Goal: Task Accomplishment & Management: Use online tool/utility

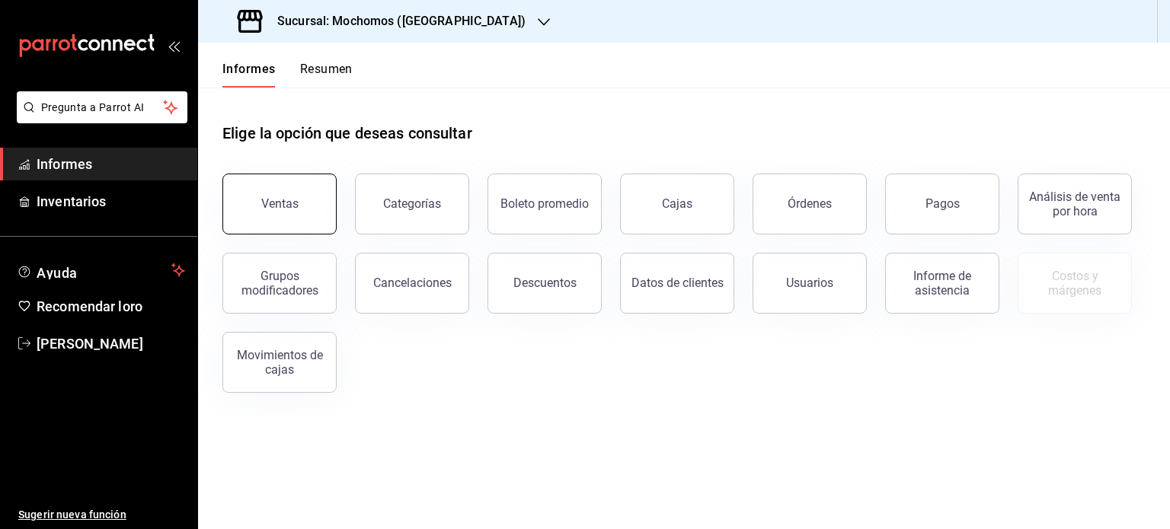
click at [263, 220] on button "Ventas" at bounding box center [279, 204] width 114 height 61
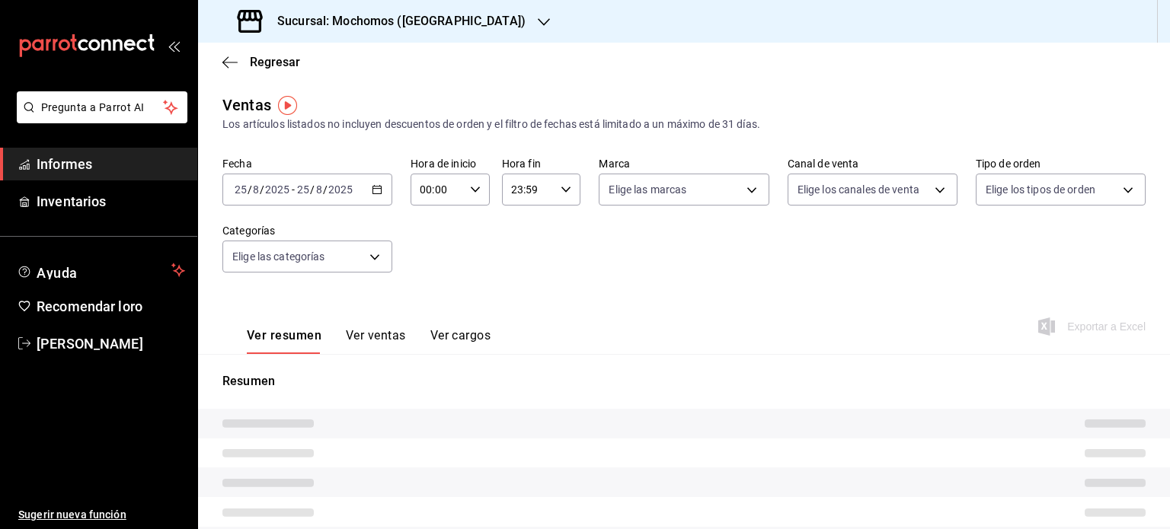
type input "05:00"
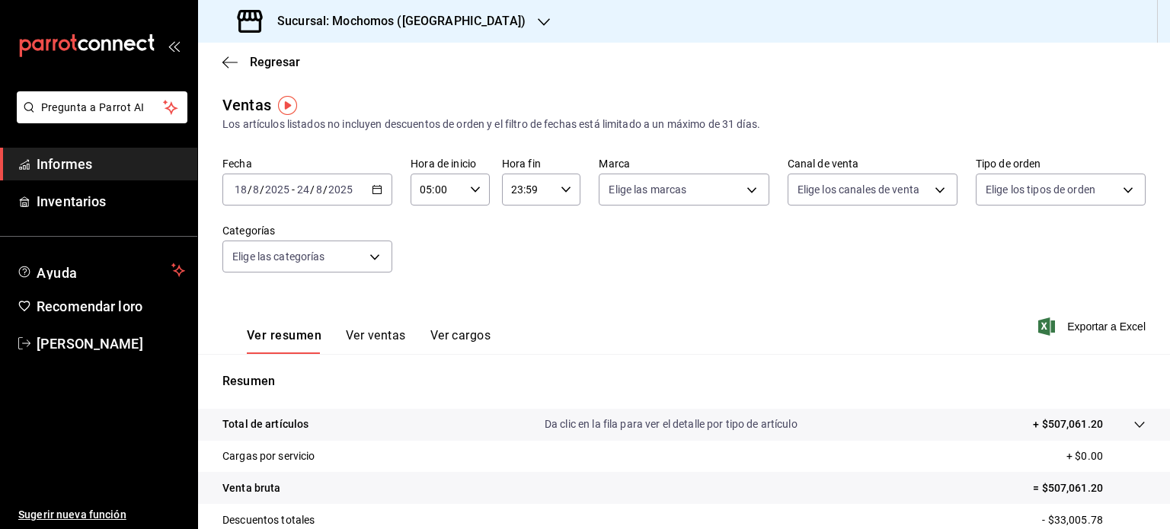
click at [373, 188] on icon "button" at bounding box center [377, 189] width 11 height 11
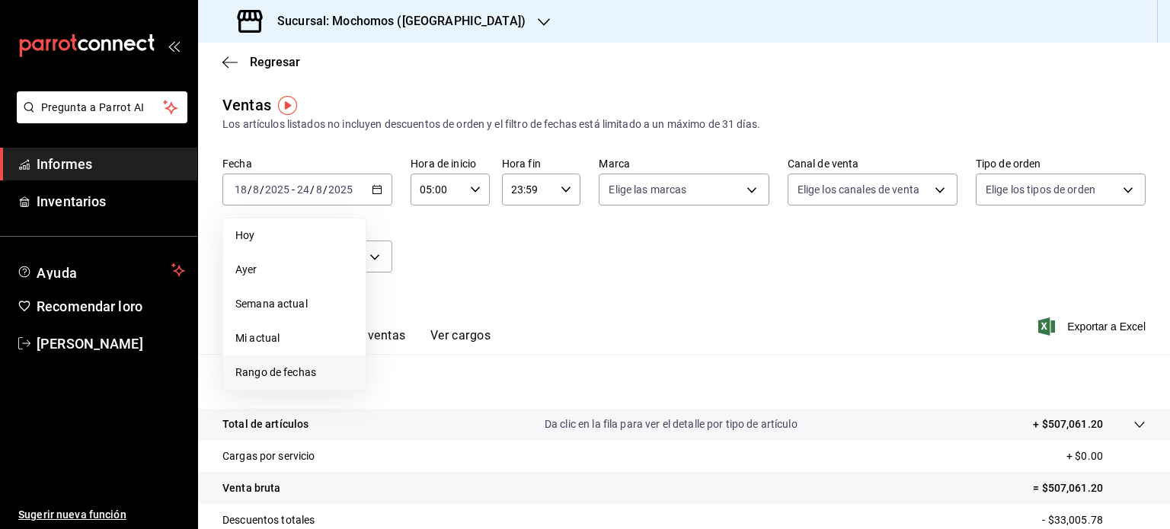
click at [324, 373] on span "Rango de fechas" at bounding box center [294, 373] width 118 height 16
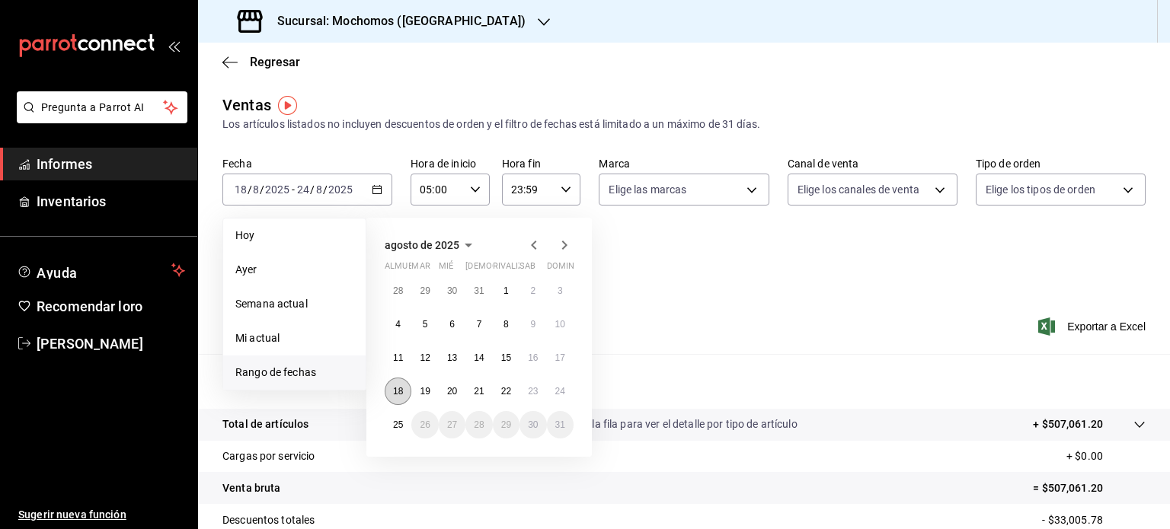
click at [394, 390] on font "18" at bounding box center [398, 391] width 10 height 11
click at [397, 420] on font "25" at bounding box center [398, 425] width 10 height 11
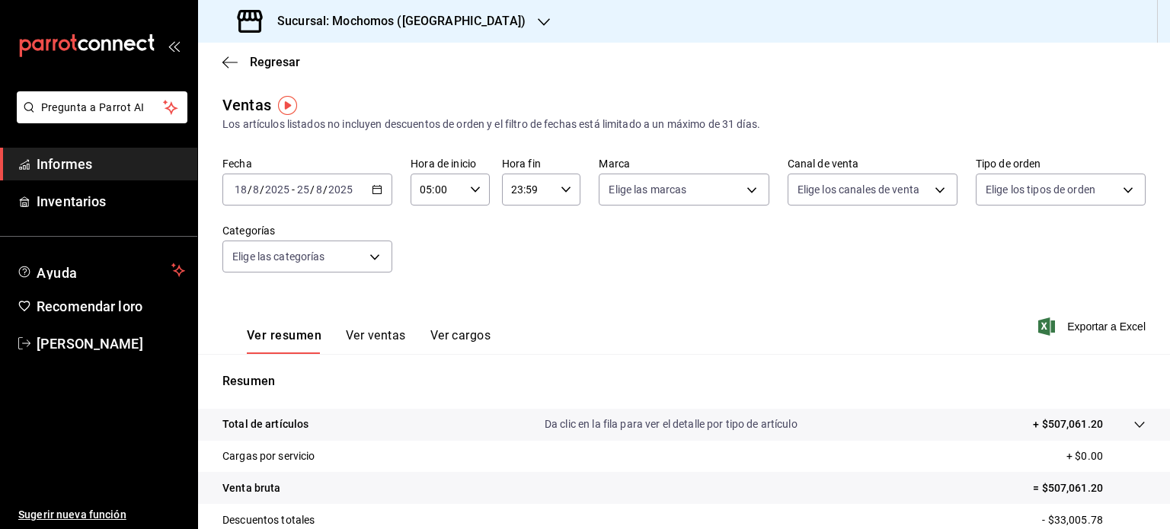
click at [564, 196] on div "23:59 Hora fin" at bounding box center [541, 190] width 79 height 32
click at [524, 304] on button "05" at bounding box center [517, 291] width 33 height 30
click at [557, 228] on font "00" at bounding box center [557, 228] width 12 height 12
type input "05:00"
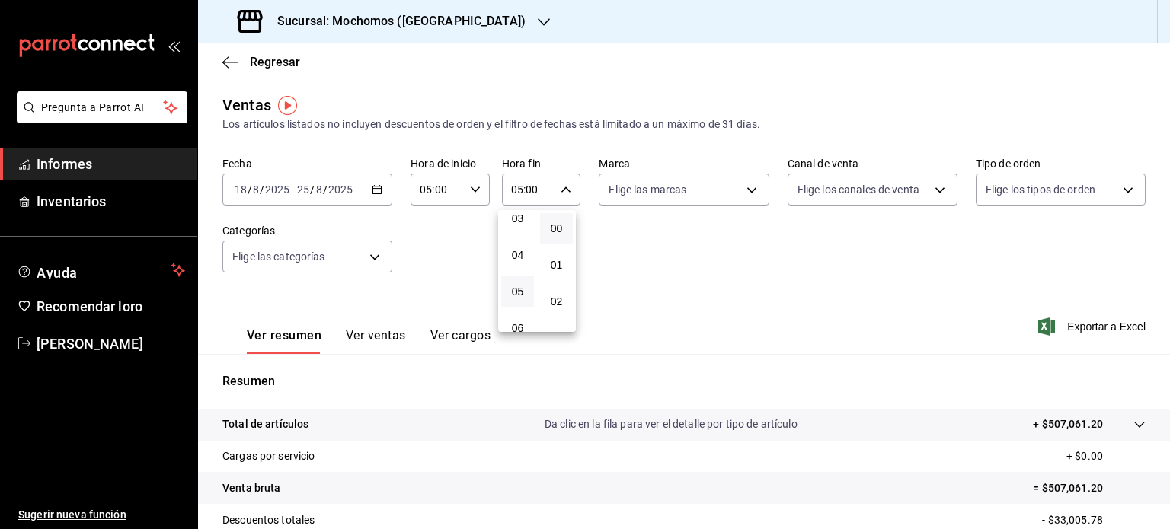
click at [618, 279] on div at bounding box center [585, 264] width 1170 height 529
click at [1077, 327] on font "Exportar a Excel" at bounding box center [1106, 327] width 78 height 12
click at [428, 18] on font "Sucursal: Mochomos ([GEOGRAPHIC_DATA])" at bounding box center [401, 21] width 248 height 14
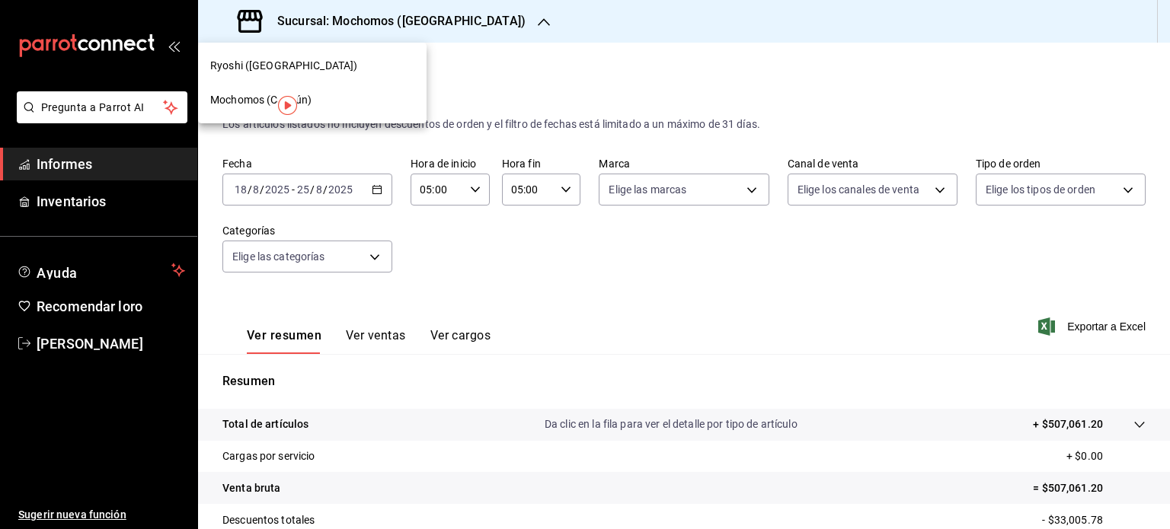
click at [350, 65] on div "Ryoshi ([GEOGRAPHIC_DATA])" at bounding box center [312, 66] width 204 height 16
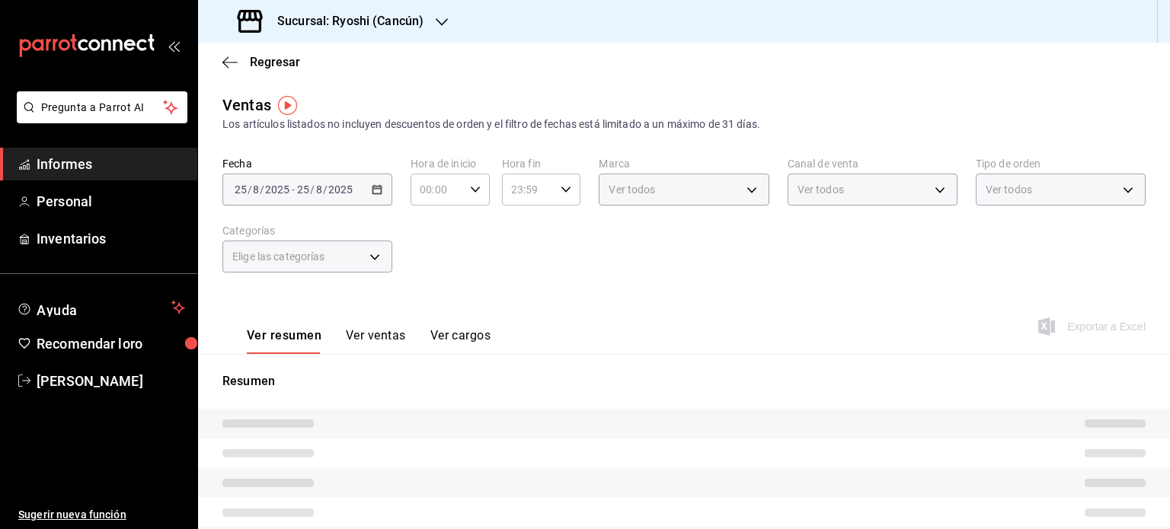
type input "05:00"
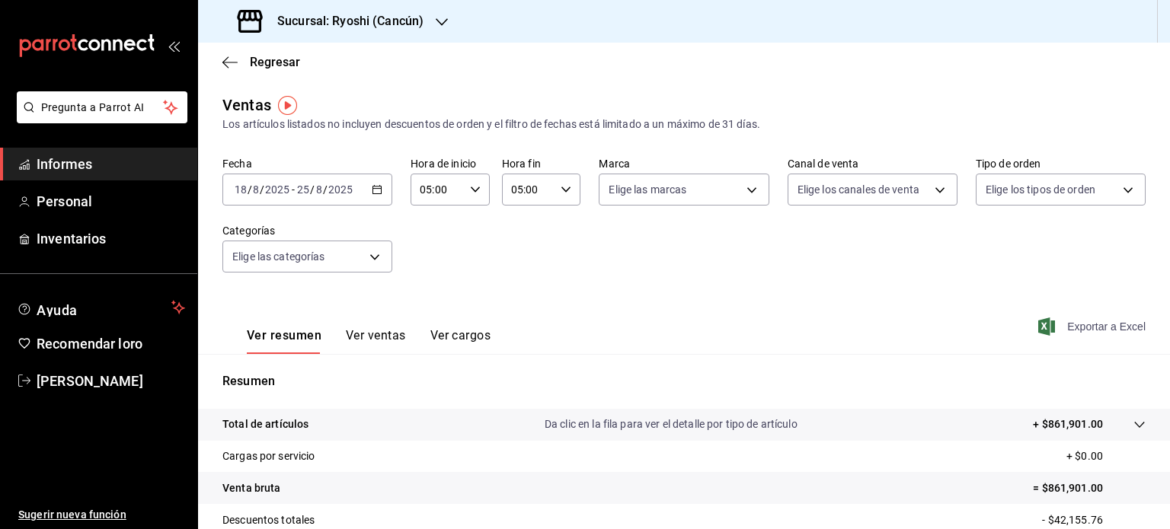
click at [1118, 325] on font "Exportar a Excel" at bounding box center [1106, 327] width 78 height 12
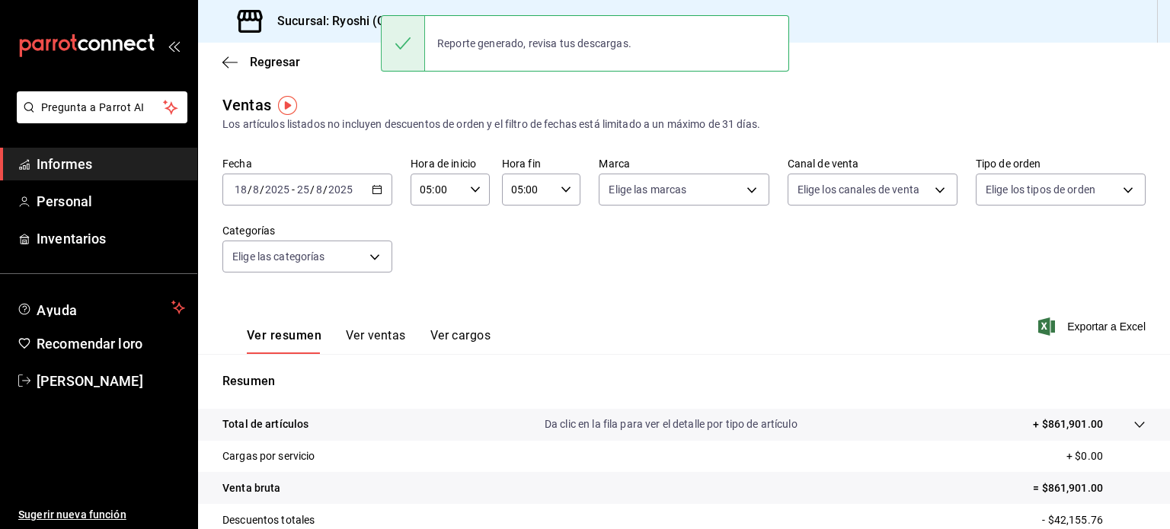
click at [664, 335] on div "Ver resumen Ver ventas Ver cargos Exportar a Excel" at bounding box center [684, 322] width 972 height 63
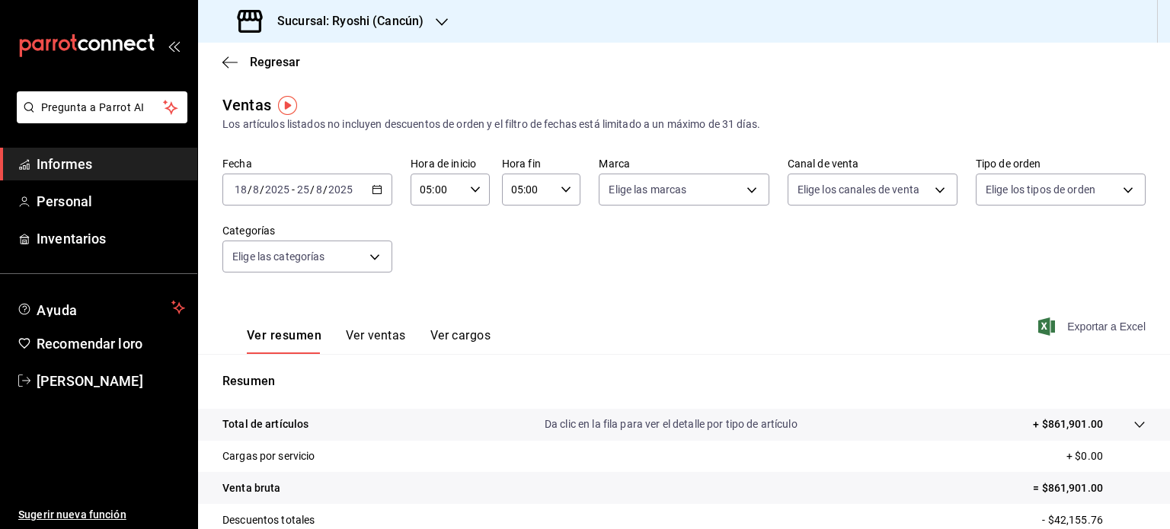
click at [1067, 331] on font "Exportar a Excel" at bounding box center [1106, 327] width 78 height 12
